Goal: Feedback & Contribution: Leave review/rating

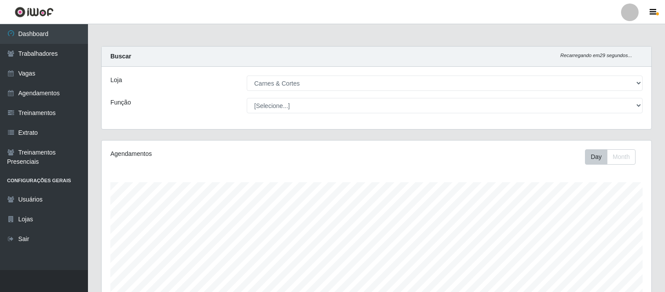
select select "433"
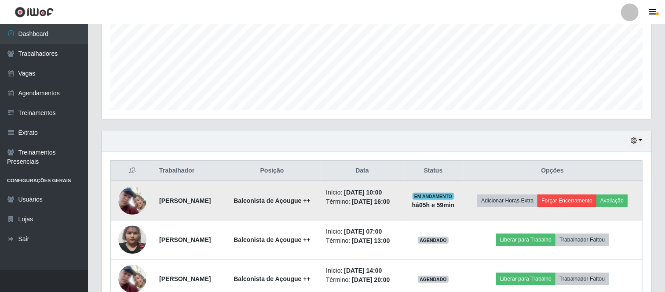
scroll to position [182, 550]
click at [613, 200] on button "Avaliação" at bounding box center [611, 201] width 31 height 12
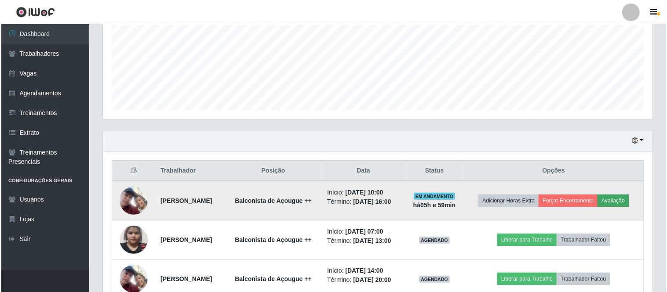
scroll to position [182, 544]
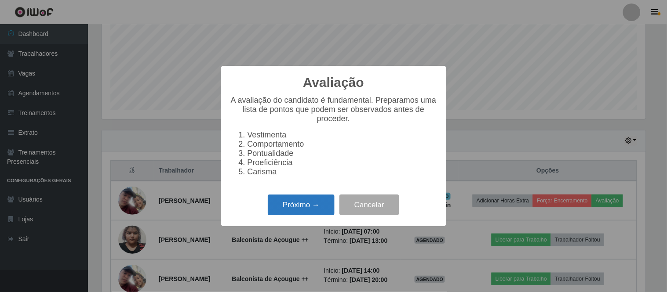
click at [310, 203] on button "Próximo →" at bounding box center [301, 205] width 67 height 21
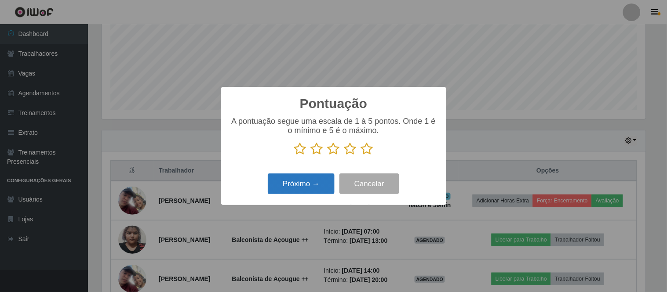
scroll to position [439586, 439224]
click at [318, 150] on icon at bounding box center [317, 148] width 12 height 13
click at [311, 156] on input "radio" at bounding box center [311, 156] width 0 height 0
click at [308, 185] on button "Próximo →" at bounding box center [301, 184] width 67 height 21
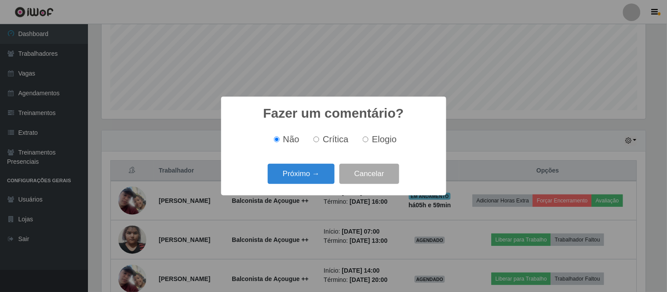
click at [374, 143] on span "Elogio" at bounding box center [384, 140] width 25 height 10
click at [369, 142] on input "Elogio" at bounding box center [366, 140] width 6 height 6
radio input "true"
click at [303, 174] on button "Próximo →" at bounding box center [301, 174] width 67 height 21
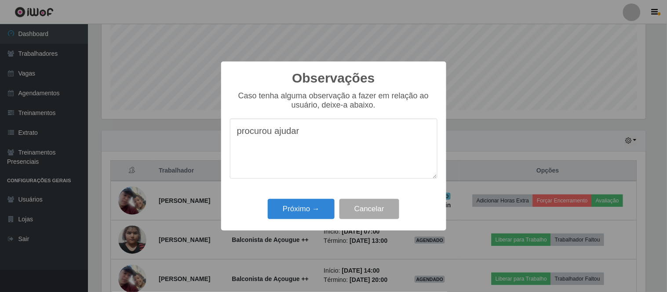
drag, startPoint x: 243, startPoint y: 138, endPoint x: 216, endPoint y: 138, distance: 26.8
click at [216, 138] on div "Observações × Caso tenha alguma observação a fazer em relação ao usuário, deixe…" at bounding box center [333, 146] width 667 height 292
type textarea "procurou ajudar"
click at [292, 214] on button "Próximo →" at bounding box center [301, 209] width 67 height 21
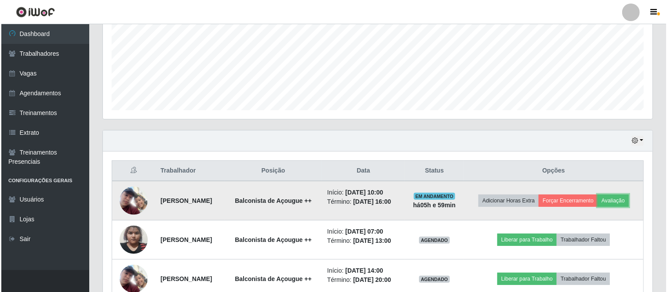
scroll to position [253, 0]
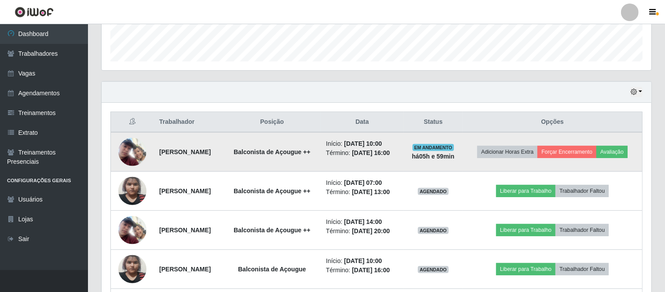
drag, startPoint x: 150, startPoint y: 150, endPoint x: 420, endPoint y: 148, distance: 269.2
click at [420, 148] on tr "[PERSON_NAME] de Lima Balconista de Açougue ++ Início: [DATE] 10:00 Término: [D…" at bounding box center [377, 152] width 532 height 40
click at [404, 159] on td "Início: [DATE] 10:00 Término: [DATE] 16:00" at bounding box center [362, 152] width 83 height 40
drag, startPoint x: 151, startPoint y: 152, endPoint x: 418, endPoint y: 153, distance: 266.9
click at [418, 153] on tr "[PERSON_NAME] de Lima Balconista de Açougue ++ Início: [DATE] 10:00 Término: [D…" at bounding box center [377, 152] width 532 height 40
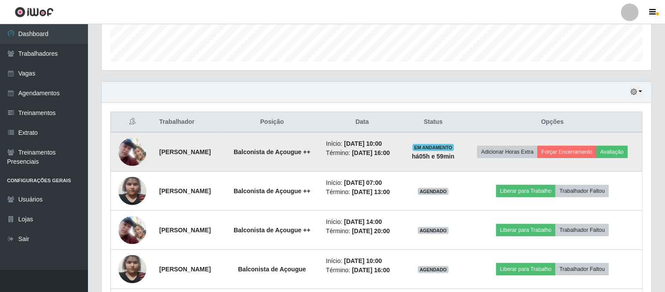
copy tr "[PERSON_NAME] de Lima Balconista de Açougue ++ Início: [DATE] 10:00 Término: [D…"
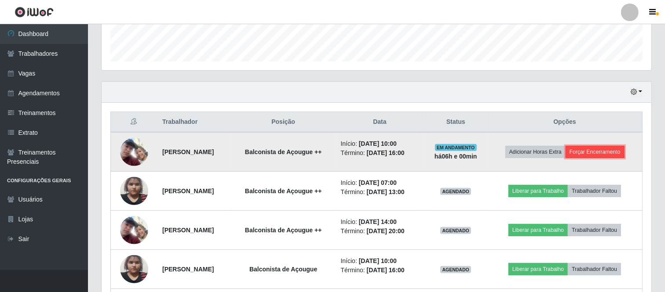
click at [591, 148] on button "Forçar Encerramento" at bounding box center [595, 152] width 59 height 12
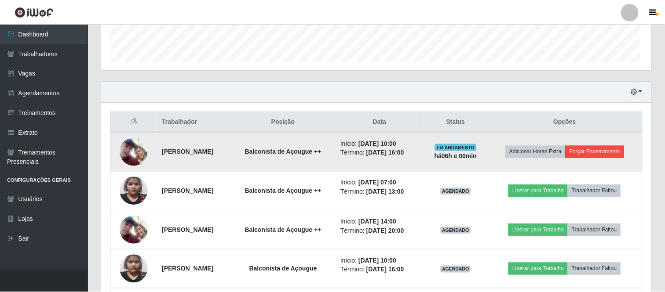
scroll to position [182, 544]
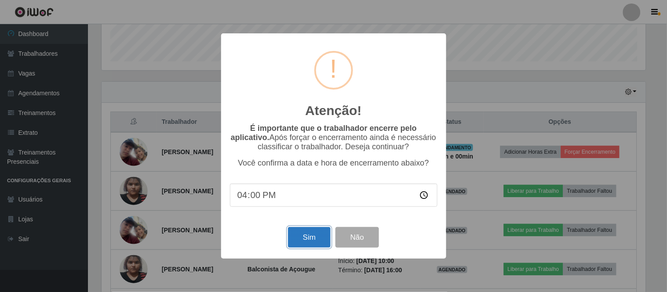
click at [311, 243] on button "Sim" at bounding box center [309, 237] width 43 height 21
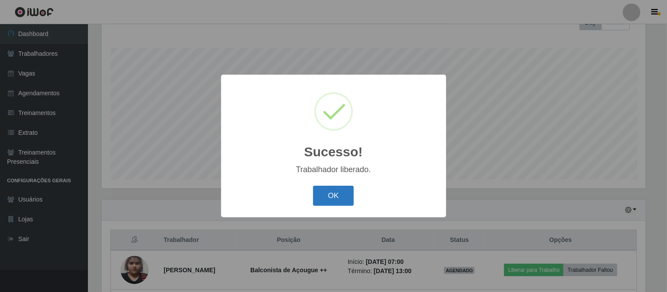
click at [332, 201] on button "OK" at bounding box center [333, 196] width 41 height 21
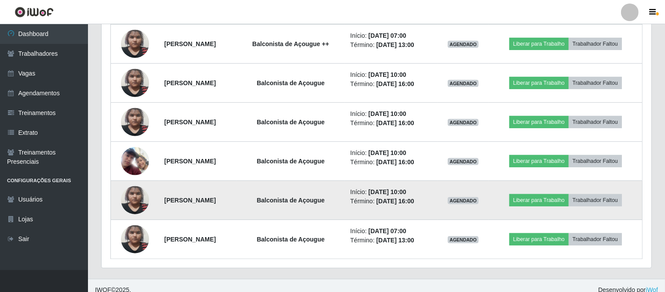
scroll to position [370, 0]
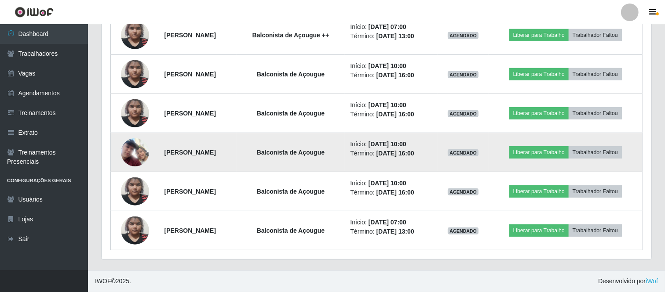
drag, startPoint x: 159, startPoint y: 153, endPoint x: 247, endPoint y: 150, distance: 88.0
click at [237, 150] on td "[PERSON_NAME]" at bounding box center [197, 152] width 77 height 39
copy strong "[PERSON_NAME]"
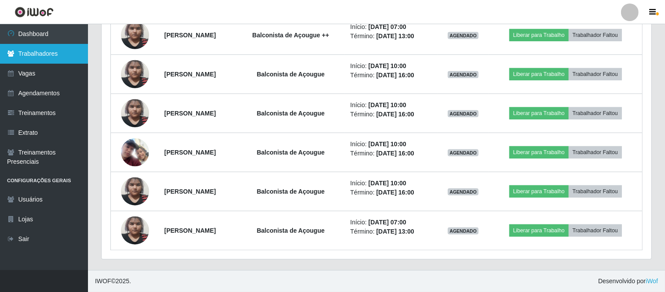
click at [64, 47] on link "Trabalhadores" at bounding box center [44, 54] width 88 height 20
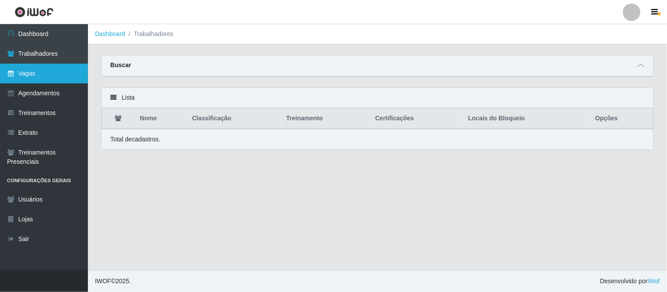
drag, startPoint x: 58, startPoint y: 73, endPoint x: 63, endPoint y: 81, distance: 9.8
click at [57, 72] on link "Vagas" at bounding box center [44, 74] width 88 height 20
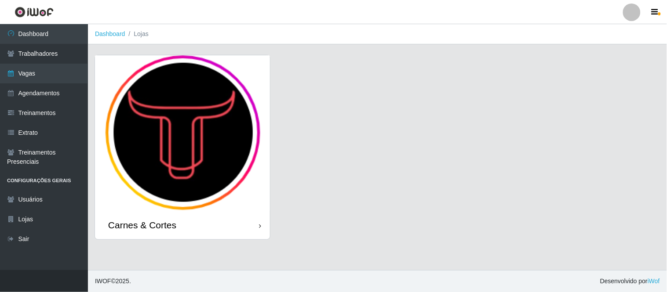
click at [177, 128] on img at bounding box center [182, 133] width 175 height 156
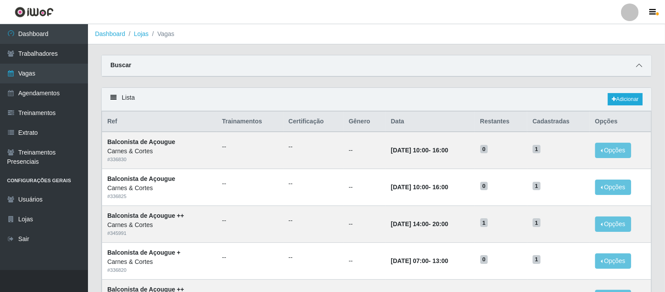
click at [640, 68] on icon at bounding box center [639, 65] width 6 height 6
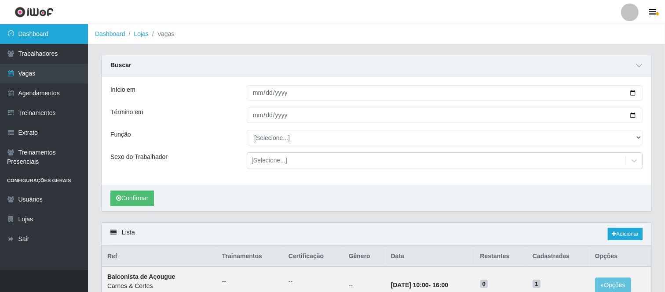
click at [31, 43] on link "Dashboard" at bounding box center [44, 34] width 88 height 20
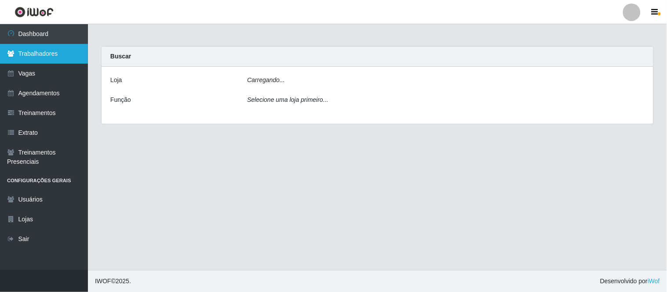
drag, startPoint x: 33, startPoint y: 45, endPoint x: 36, endPoint y: 49, distance: 4.7
click at [33, 45] on link "Trabalhadores" at bounding box center [44, 54] width 88 height 20
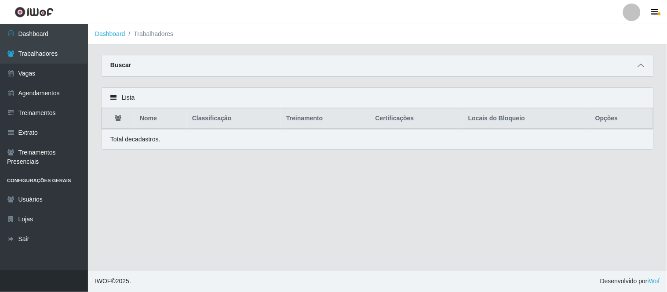
click at [639, 64] on icon at bounding box center [641, 65] width 6 height 6
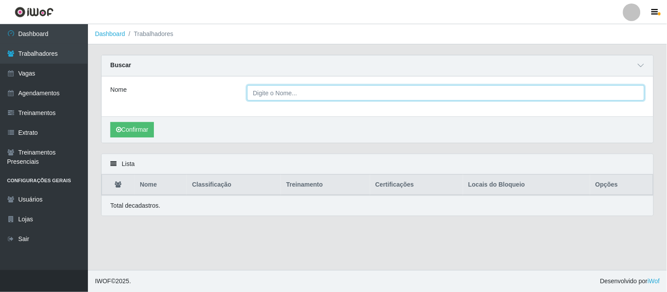
click at [403, 90] on input "Nome" at bounding box center [446, 92] width 398 height 15
paste input "[PERSON_NAME]"
type input "[PERSON_NAME]"
click at [110, 122] on button "Confirmar" at bounding box center [132, 129] width 44 height 15
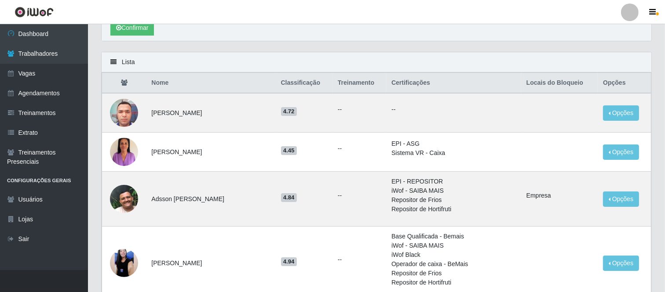
scroll to position [49, 0]
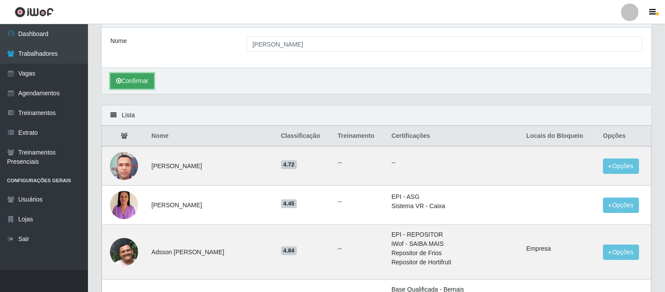
click at [130, 81] on button "Confirmar" at bounding box center [132, 80] width 44 height 15
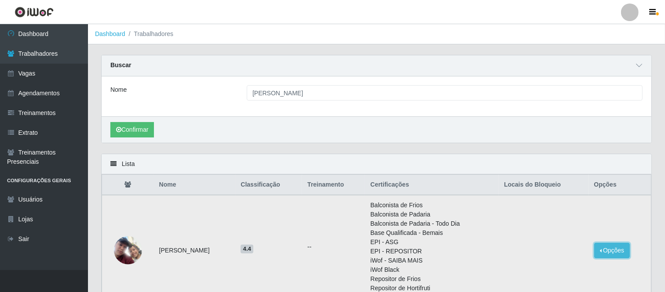
click at [623, 252] on button "Opções" at bounding box center [612, 250] width 36 height 15
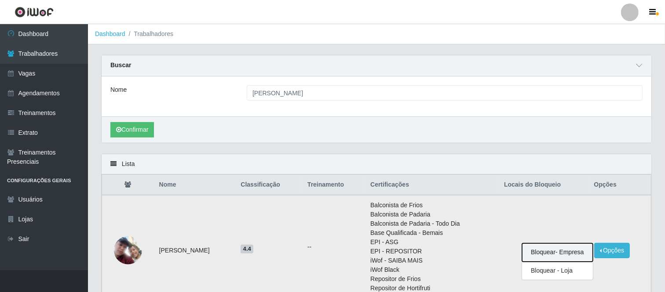
click at [564, 254] on button "Bloquear - Empresa" at bounding box center [557, 253] width 71 height 18
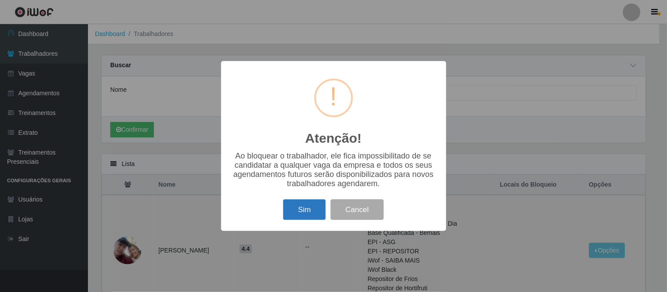
click at [297, 208] on button "Sim" at bounding box center [304, 210] width 43 height 21
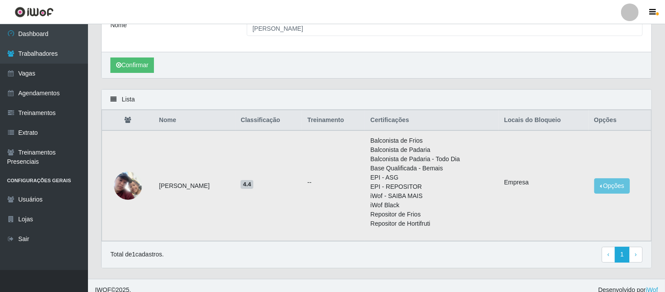
scroll to position [73, 0]
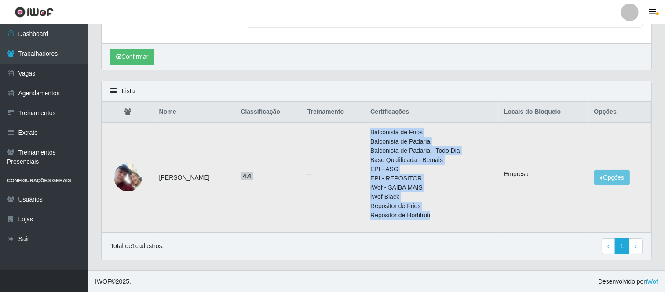
drag, startPoint x: 386, startPoint y: 127, endPoint x: 456, endPoint y: 220, distance: 116.8
click at [456, 220] on td "Balconista de Frios Balconista de Padaria Balconista de Padaria - Todo Dia Base…" at bounding box center [432, 177] width 134 height 111
click at [383, 132] on td "Balconista de Frios Balconista de Padaria Balconista de Padaria - Todo Dia Base…" at bounding box center [432, 177] width 134 height 111
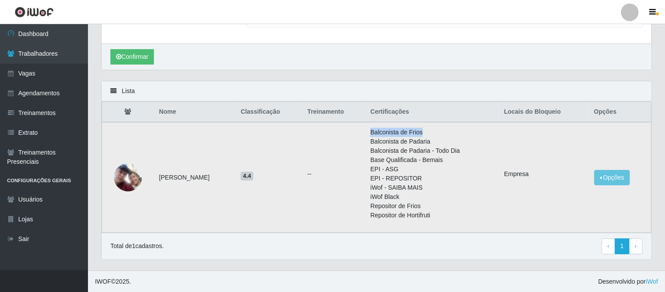
drag, startPoint x: 388, startPoint y: 131, endPoint x: 441, endPoint y: 133, distance: 52.8
click at [441, 133] on li "Balconista de Frios" at bounding box center [431, 132] width 123 height 9
drag, startPoint x: 366, startPoint y: 146, endPoint x: 379, endPoint y: 144, distance: 13.3
click at [365, 146] on td "--" at bounding box center [333, 177] width 63 height 111
drag, startPoint x: 383, startPoint y: 142, endPoint x: 451, endPoint y: 142, distance: 67.7
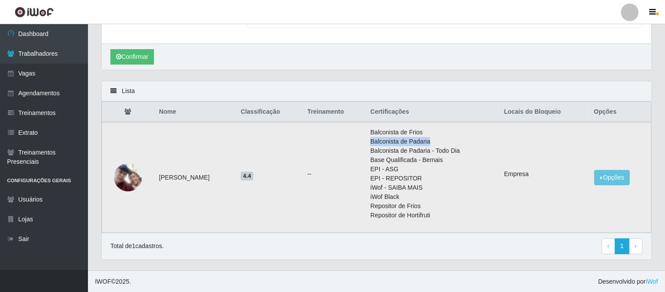
click at [451, 142] on td "Balconista de Frios Balconista de Padaria Balconista de Padaria - Todo Dia Base…" at bounding box center [432, 177] width 134 height 111
drag, startPoint x: 385, startPoint y: 152, endPoint x: 479, endPoint y: 152, distance: 94.6
click at [479, 152] on td "Balconista de Frios Balconista de Padaria Balconista de Padaria - Todo Dia Base…" at bounding box center [432, 177] width 134 height 111
drag, startPoint x: 387, startPoint y: 164, endPoint x: 473, endPoint y: 161, distance: 85.4
click at [473, 161] on li "Base Qualificada - Bemais" at bounding box center [431, 160] width 123 height 9
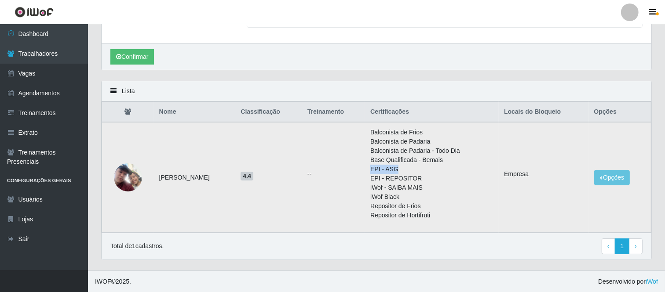
drag, startPoint x: 387, startPoint y: 168, endPoint x: 418, endPoint y: 170, distance: 30.4
click at [418, 170] on td "Balconista de Frios Balconista de Padaria Balconista de Padaria - Todo Dia Base…" at bounding box center [432, 177] width 134 height 111
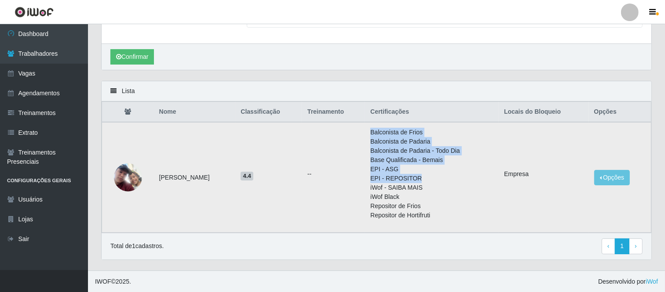
drag, startPoint x: 380, startPoint y: 179, endPoint x: 434, endPoint y: 176, distance: 55.0
click at [434, 176] on tr "[PERSON_NAME] de Lima 4.4 -- Balconista de Frios Balconista de Padaria Balconis…" at bounding box center [376, 177] width 549 height 111
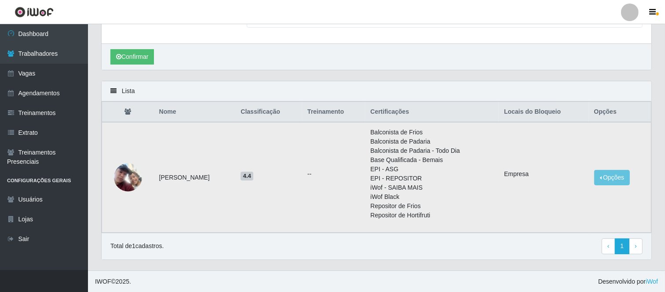
click at [438, 193] on li "iWof Black" at bounding box center [431, 197] width 123 height 9
drag, startPoint x: 381, startPoint y: 188, endPoint x: 405, endPoint y: 190, distance: 23.5
click at [405, 190] on td "Balconista de Frios Balconista de Padaria Balconista de Padaria - Todo Dia Base…" at bounding box center [432, 177] width 134 height 111
click at [415, 194] on li "iWof Black" at bounding box center [431, 197] width 123 height 9
drag, startPoint x: 381, startPoint y: 204, endPoint x: 434, endPoint y: 205, distance: 53.2
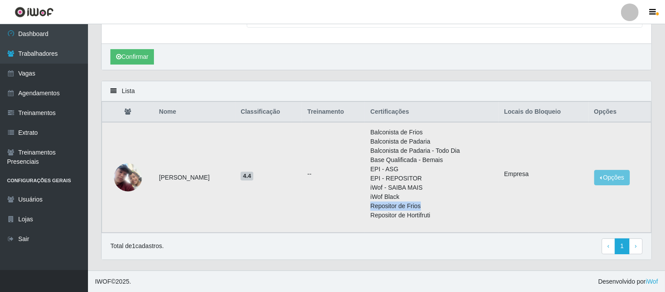
click at [434, 205] on td "Balconista de Frios Balconista de Padaria Balconista de Padaria - Todo Dia Base…" at bounding box center [432, 177] width 134 height 111
drag, startPoint x: 389, startPoint y: 220, endPoint x: 471, endPoint y: 215, distance: 81.9
click at [470, 216] on li "Repositor de Hortifruti" at bounding box center [431, 215] width 123 height 9
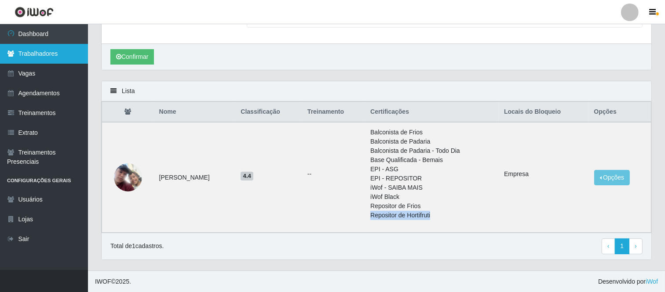
click at [45, 56] on link "Trabalhadores" at bounding box center [44, 54] width 88 height 20
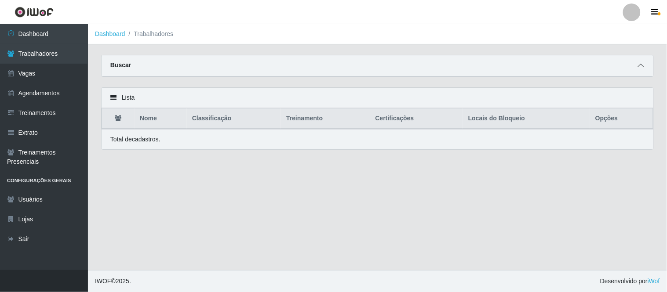
click at [646, 69] on span at bounding box center [641, 66] width 11 height 10
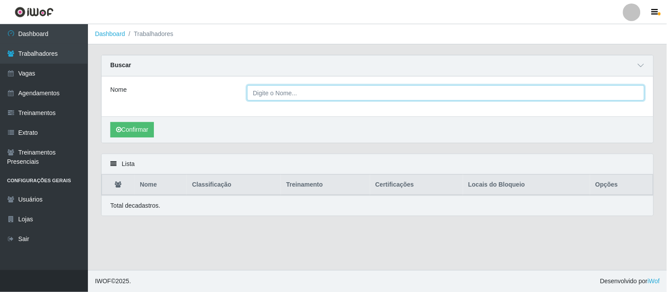
click at [338, 94] on input "Nome" at bounding box center [446, 92] width 398 height 15
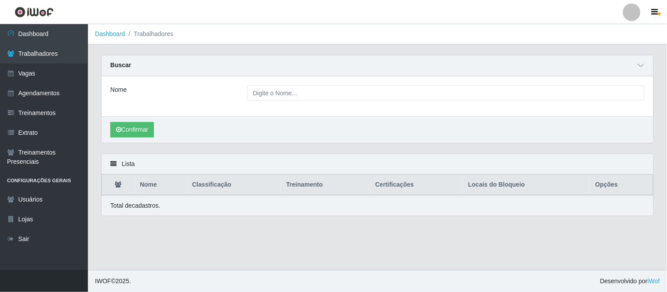
click at [201, 173] on div "Lista" at bounding box center [378, 164] width 552 height 20
drag, startPoint x: 107, startPoint y: 165, endPoint x: 113, endPoint y: 161, distance: 7.8
click at [111, 164] on div "Lista" at bounding box center [378, 164] width 552 height 20
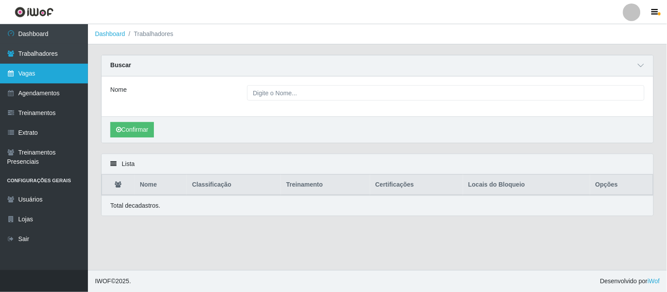
click at [50, 70] on link "Vagas" at bounding box center [44, 74] width 88 height 20
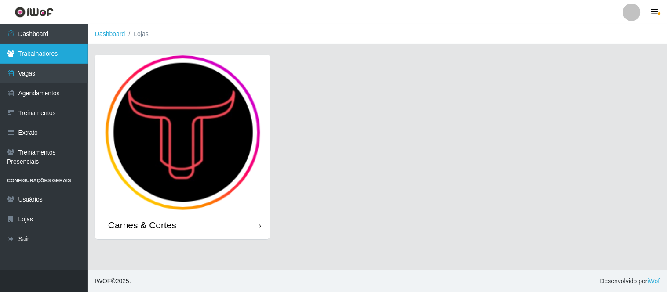
click at [24, 51] on link "Trabalhadores" at bounding box center [44, 54] width 88 height 20
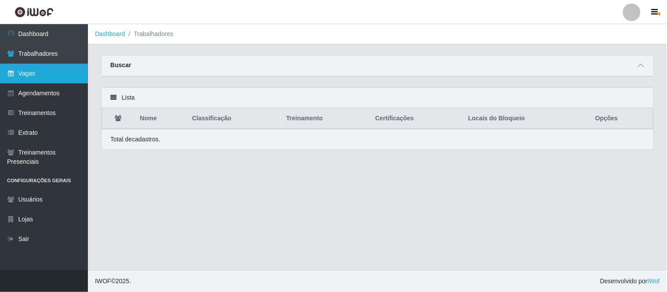
click at [49, 76] on link "Vagas" at bounding box center [44, 74] width 88 height 20
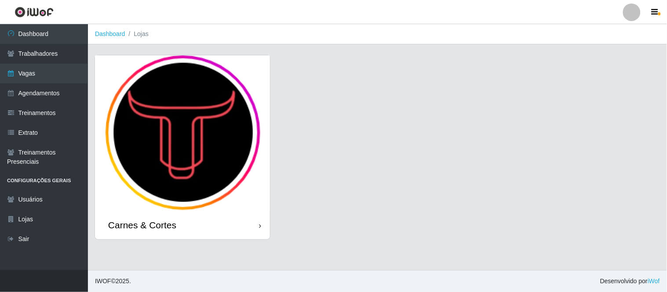
click at [188, 139] on img at bounding box center [182, 133] width 175 height 156
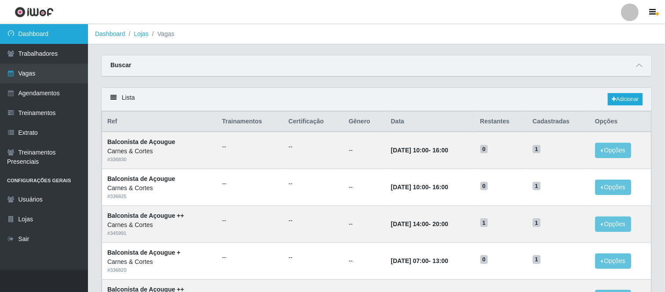
click at [31, 29] on link "Dashboard" at bounding box center [44, 34] width 88 height 20
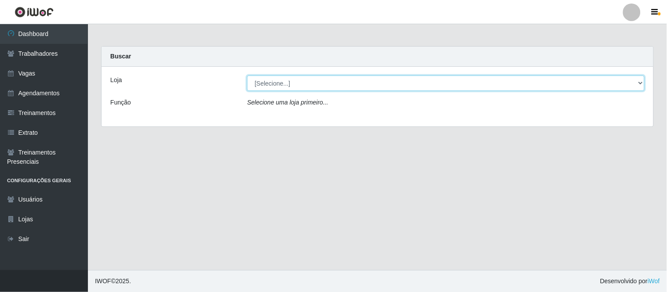
drag, startPoint x: 292, startPoint y: 77, endPoint x: 294, endPoint y: 87, distance: 9.8
click at [293, 77] on select "[Selecione...] Carnes & Cortes" at bounding box center [446, 83] width 398 height 15
select select "433"
click at [247, 76] on select "[Selecione...] Carnes & Cortes" at bounding box center [446, 83] width 398 height 15
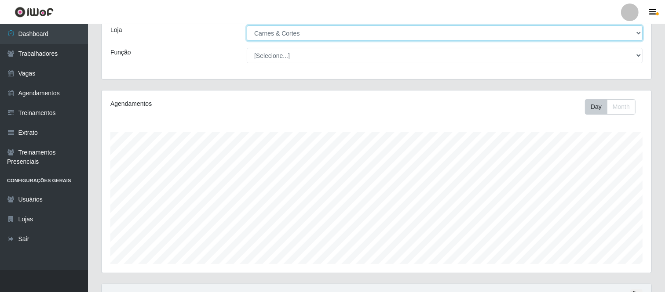
scroll to position [135, 0]
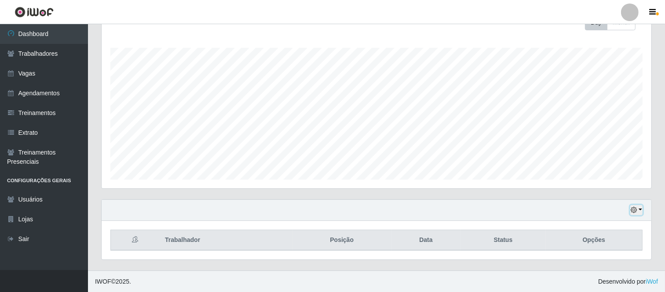
click at [641, 208] on button "button" at bounding box center [636, 210] width 12 height 10
click at [592, 179] on button "1 Semana" at bounding box center [606, 177] width 69 height 18
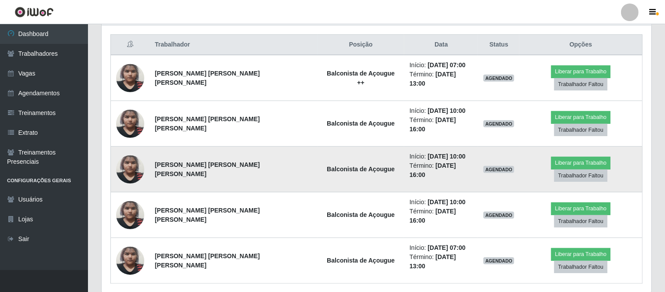
scroll to position [331, 0]
